Goal: Obtain resource: Download file/media

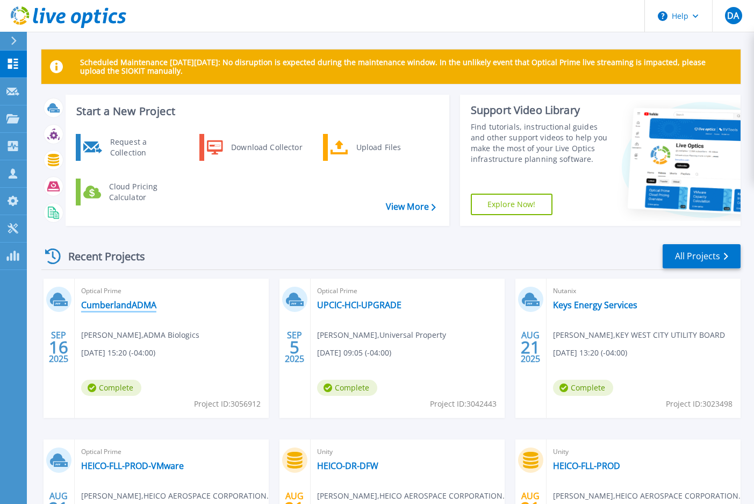
click at [109, 304] on link "CumberlandADMA" at bounding box center [118, 304] width 75 height 11
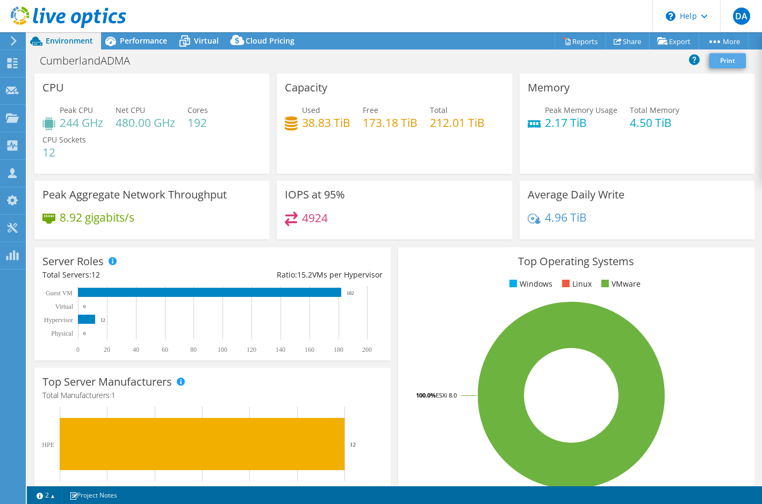
select select "USD"
click at [573, 40] on link "Reports" at bounding box center [581, 41] width 52 height 17
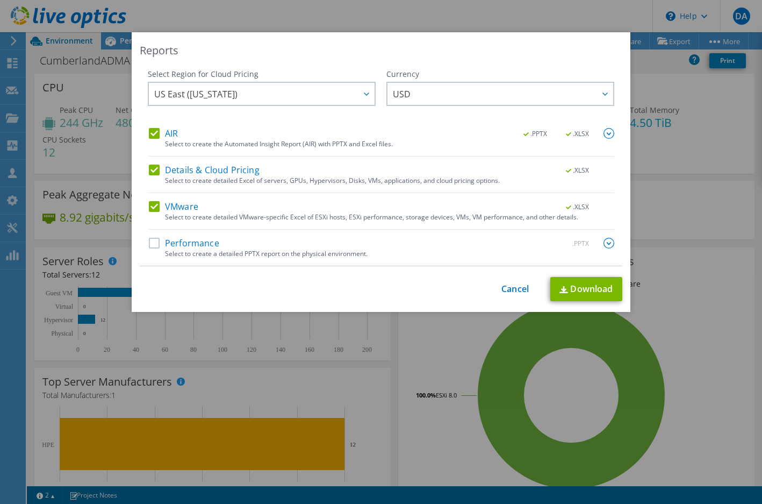
click at [206, 240] on label "Performance" at bounding box center [184, 243] width 70 height 11
click at [0, 0] on input "Performance" at bounding box center [0, 0] width 0 height 0
click at [191, 171] on label "Details & Cloud Pricing" at bounding box center [204, 170] width 111 height 11
click at [0, 0] on input "Details & Cloud Pricing" at bounding box center [0, 0] width 0 height 0
click at [173, 135] on label "AIR" at bounding box center [163, 133] width 29 height 11
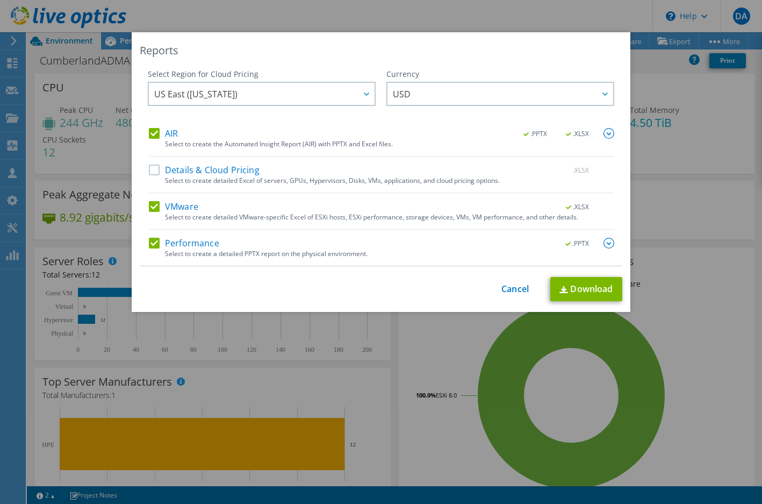
click at [0, 0] on input "AIR" at bounding box center [0, 0] width 0 height 0
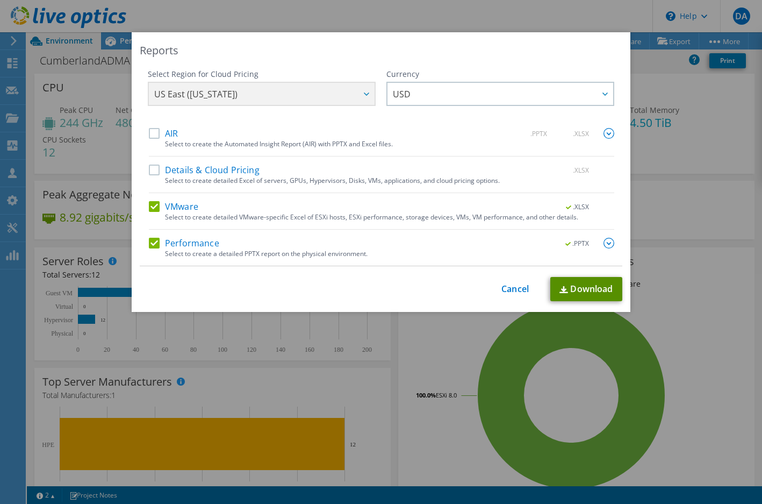
click at [577, 292] on link "Download" at bounding box center [587, 289] width 72 height 24
click at [655, 149] on div "Reports Select Region for Cloud Pricing Asia Pacific (Hong Kong) Asia Pacific (…" at bounding box center [381, 251] width 762 height 439
